Goal: Task Accomplishment & Management: Manage account settings

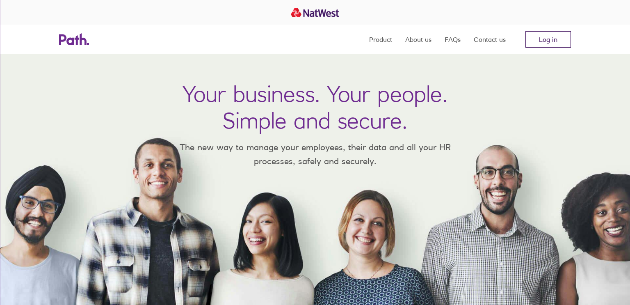
click at [540, 41] on link "Log in" at bounding box center [549, 39] width 46 height 16
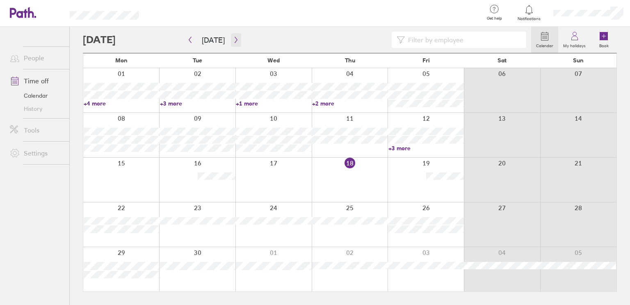
click at [235, 39] on icon "button" at bounding box center [236, 40] width 6 height 7
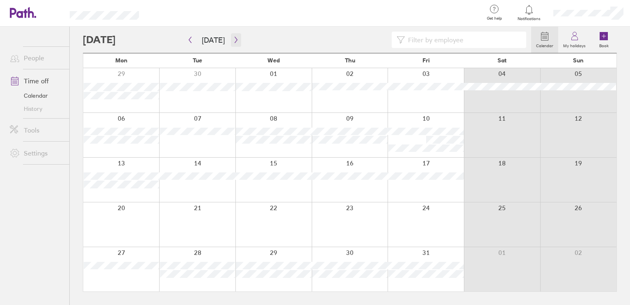
click at [235, 39] on icon "button" at bounding box center [236, 40] width 6 height 7
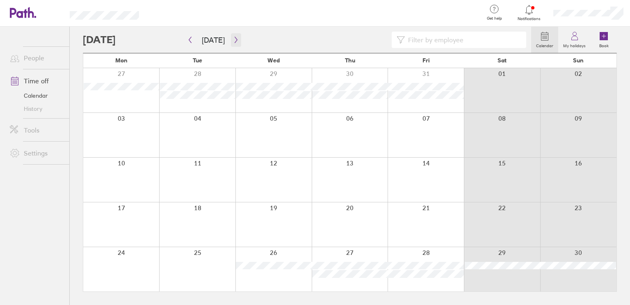
click at [235, 39] on icon "button" at bounding box center [236, 40] width 6 height 7
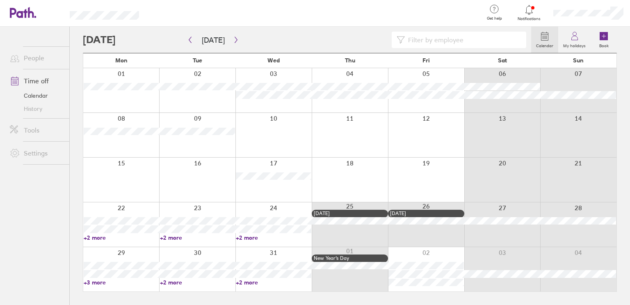
click at [101, 237] on link "+2 more" at bounding box center [121, 237] width 75 height 7
click at [242, 281] on link "+2 more" at bounding box center [273, 282] width 75 height 7
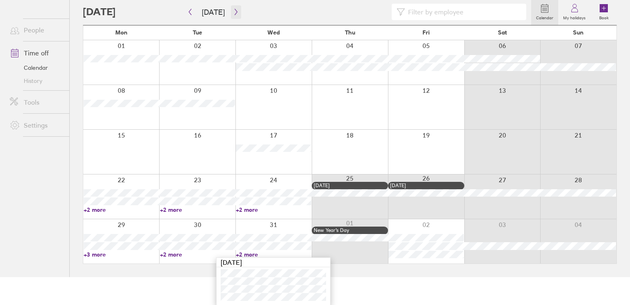
click at [235, 11] on icon "button" at bounding box center [236, 12] width 6 height 7
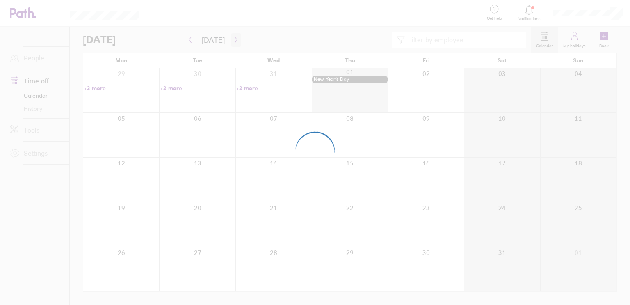
scroll to position [0, 0]
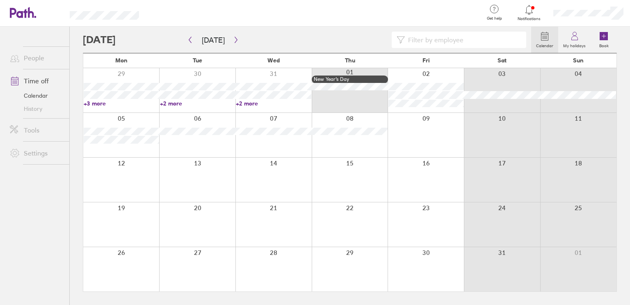
click at [170, 102] on link "+2 more" at bounding box center [197, 103] width 75 height 7
click at [236, 40] on icon "button" at bounding box center [236, 40] width 6 height 7
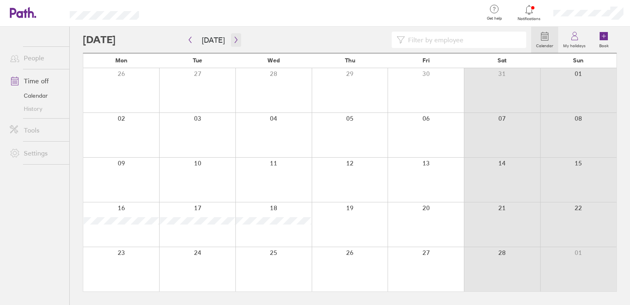
click at [236, 40] on icon "button" at bounding box center [236, 40] width 6 height 7
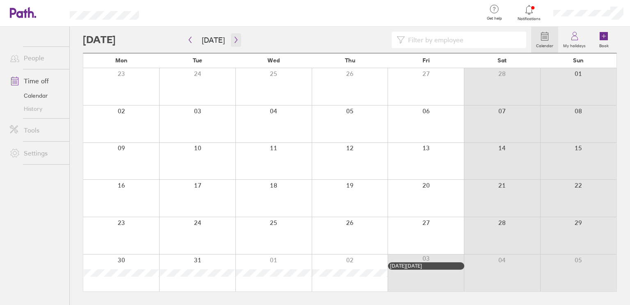
click at [236, 40] on icon "button" at bounding box center [236, 40] width 6 height 7
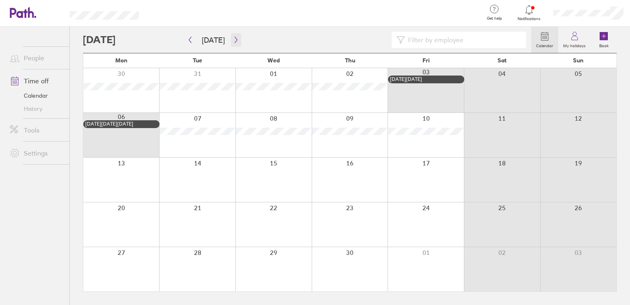
click at [236, 40] on icon "button" at bounding box center [236, 40] width 6 height 7
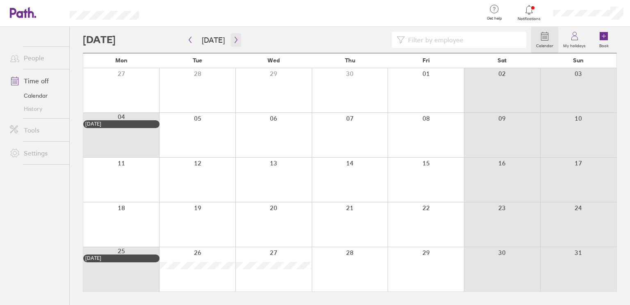
click at [236, 40] on icon "button" at bounding box center [236, 40] width 6 height 7
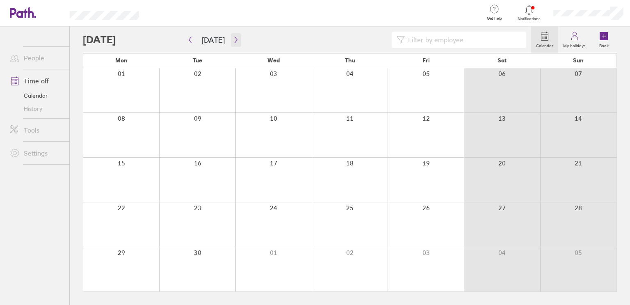
click at [236, 40] on icon "button" at bounding box center [236, 40] width 6 height 7
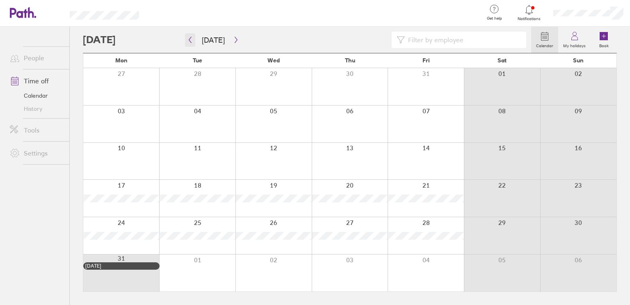
click at [191, 40] on icon "button" at bounding box center [190, 40] width 6 height 7
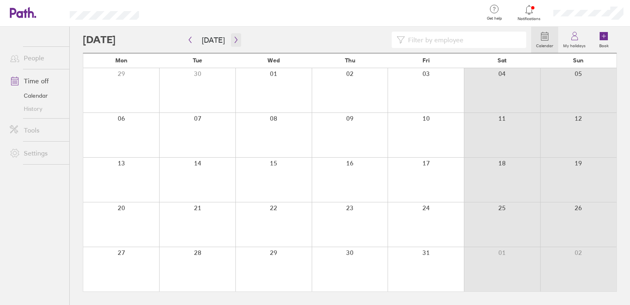
click at [231, 37] on button "button" at bounding box center [236, 40] width 10 height 14
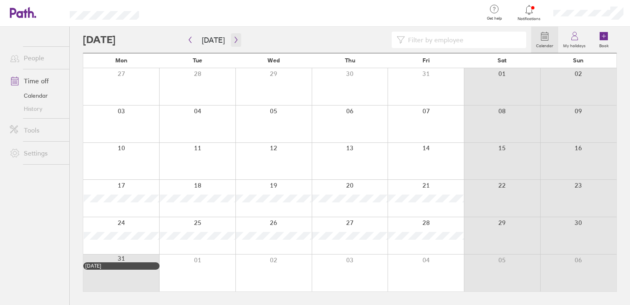
click at [231, 37] on button "button" at bounding box center [236, 40] width 10 height 14
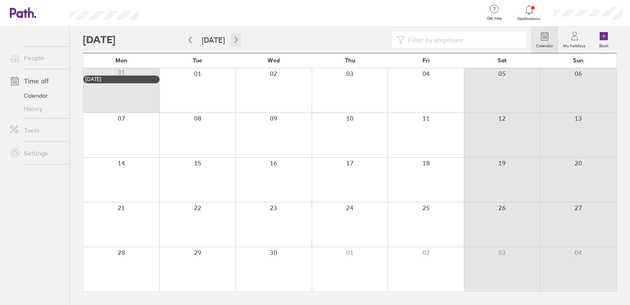
click at [231, 37] on button "button" at bounding box center [236, 40] width 10 height 14
